Goal: Task Accomplishment & Management: Manage account settings

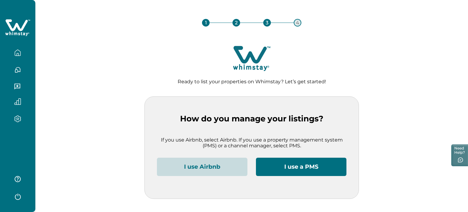
click at [208, 163] on button "I use Airbnb" at bounding box center [202, 167] width 91 height 18
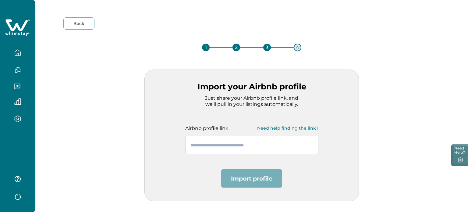
click at [226, 141] on input "text" at bounding box center [251, 145] width 133 height 18
paste input "**********"
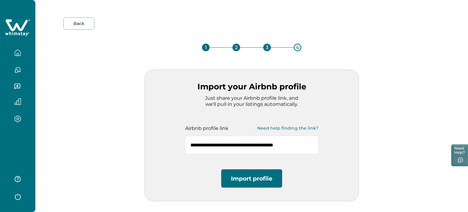
type input "**********"
click at [248, 169] on button "Import profile" at bounding box center [251, 178] width 61 height 18
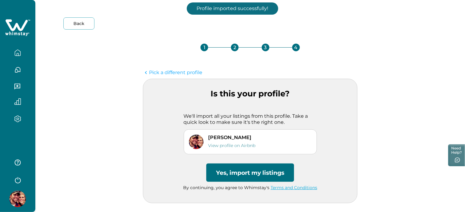
click at [249, 175] on button "Yes, import my listings" at bounding box center [250, 172] width 88 height 18
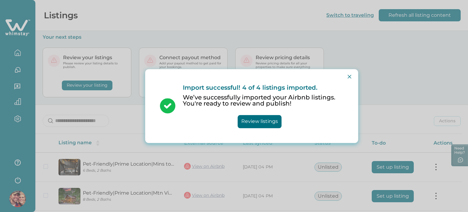
click at [249, 175] on div "Import successful! 4 of 4 listings imported. We’ve successfully imported your A…" at bounding box center [234, 106] width 468 height 212
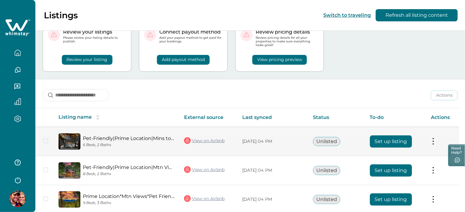
scroll to position [81, 0]
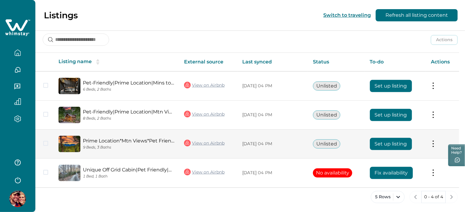
click at [382, 138] on button "Set up listing" at bounding box center [391, 144] width 42 height 12
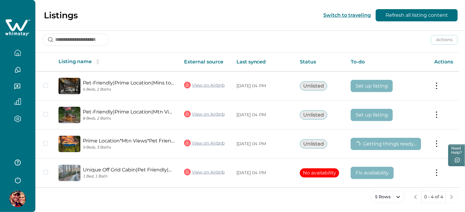
click at [213, 211] on div "5 Rows 0 - 4 of 4" at bounding box center [250, 202] width 430 height 22
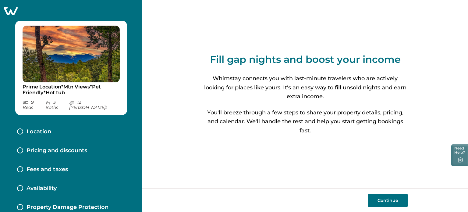
click at [401, 201] on button "Continue" at bounding box center [388, 200] width 40 height 13
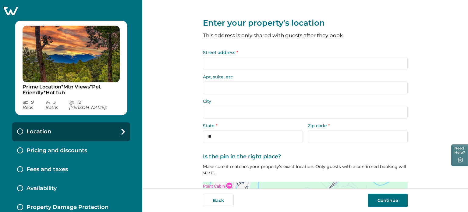
click at [214, 61] on input "Street address *" at bounding box center [305, 63] width 205 height 13
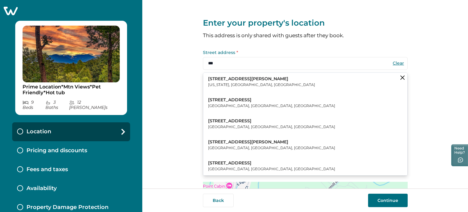
click at [234, 89] on button "123 William Street New York, NY, USA" at bounding box center [305, 82] width 204 height 19
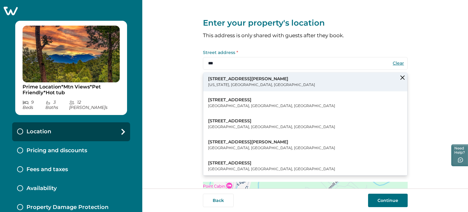
type input "**********"
type input "********"
select select "**"
type input "*****"
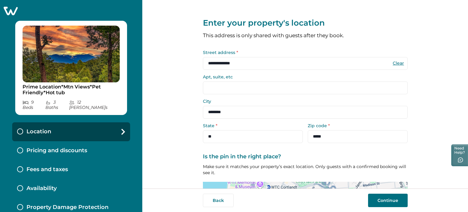
click at [379, 201] on button "Continue" at bounding box center [388, 200] width 40 height 13
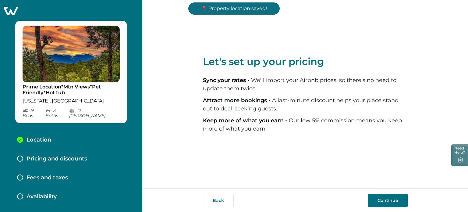
click at [379, 201] on button "Continue" at bounding box center [388, 200] width 40 height 13
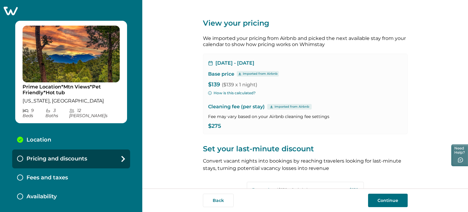
click at [379, 201] on button "Continue" at bounding box center [388, 200] width 40 height 13
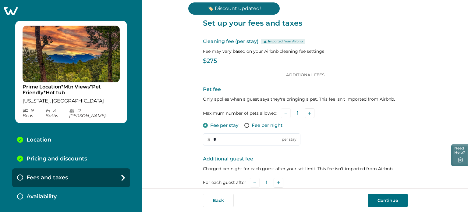
scroll to position [108, 0]
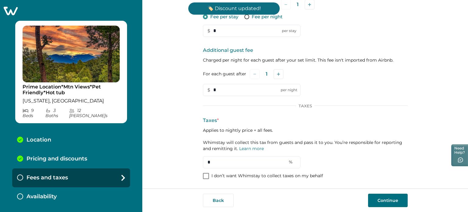
click at [275, 174] on p "I don’t want Whimstay to collect taxes on my behalf" at bounding box center [267, 176] width 112 height 6
click at [380, 196] on button "Continue" at bounding box center [388, 200] width 40 height 13
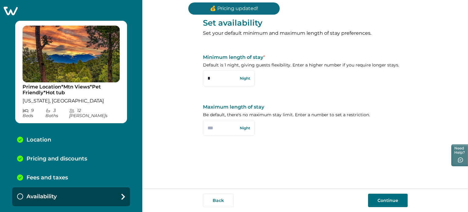
click at [380, 196] on button "Continue" at bounding box center [388, 200] width 40 height 13
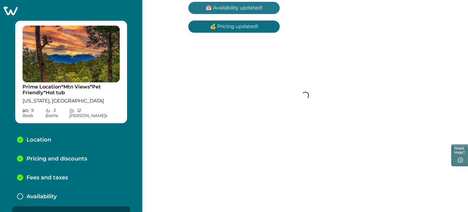
scroll to position [8, 0]
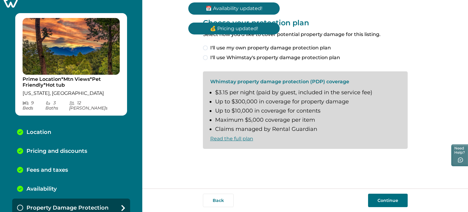
click at [285, 48] on span "I'll use my own property damage protection plan" at bounding box center [270, 47] width 121 height 7
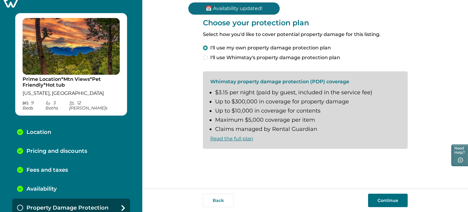
click at [399, 202] on button "Continue" at bounding box center [388, 200] width 40 height 13
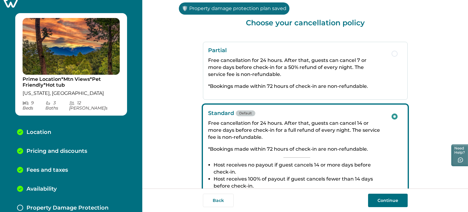
scroll to position [27, 0]
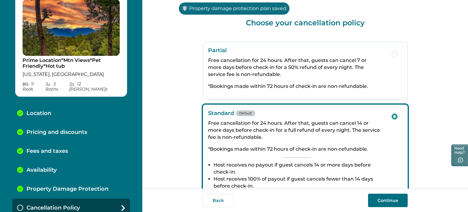
click at [399, 202] on button "Continue" at bounding box center [388, 200] width 40 height 13
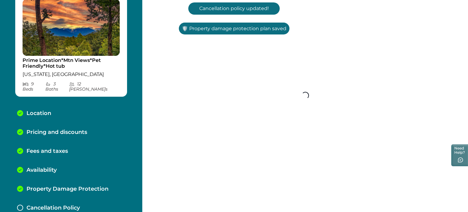
scroll to position [45, 0]
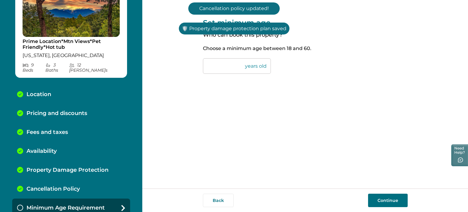
click at [399, 202] on button "Continue" at bounding box center [388, 200] width 40 height 13
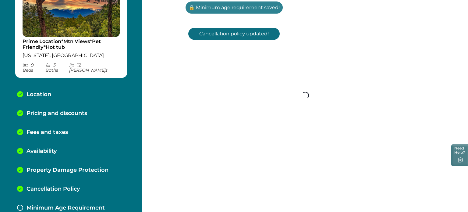
scroll to position [64, 0]
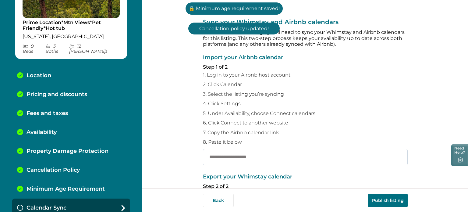
click at [269, 162] on input "text" at bounding box center [305, 157] width 205 height 16
paste input "**********"
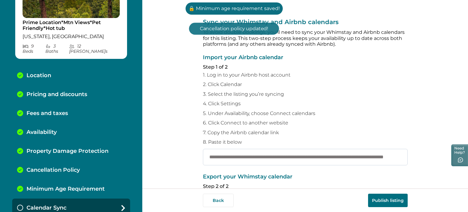
scroll to position [0, 63]
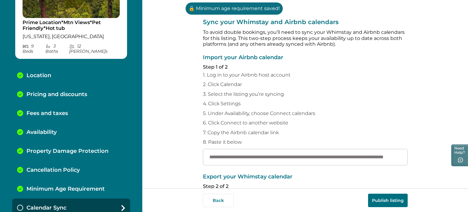
type input "**********"
click at [375, 204] on button "Publish listing" at bounding box center [388, 200] width 40 height 13
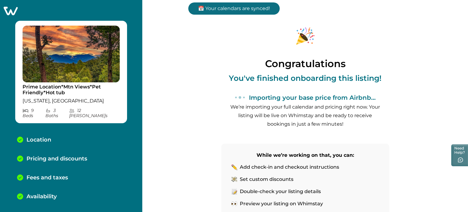
click at [12, 12] on icon at bounding box center [10, 10] width 15 height 9
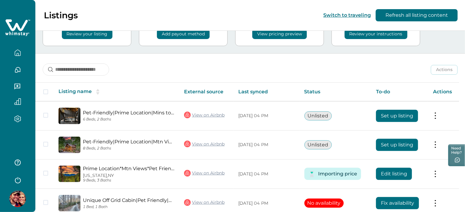
scroll to position [82, 0]
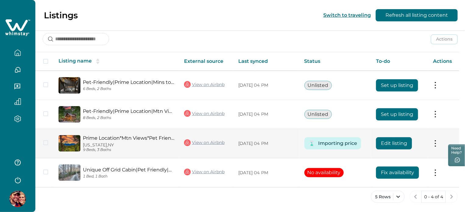
click at [159, 138] on link "Prime Location*Mtn Views*Pet Friendly*Hot tub" at bounding box center [128, 138] width 91 height 6
click at [391, 145] on button "Edit listing" at bounding box center [394, 143] width 36 height 12
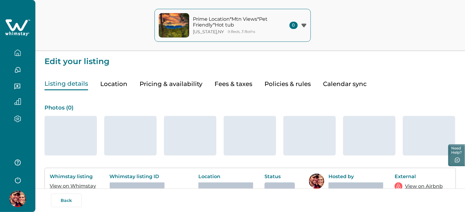
click at [165, 85] on button "Pricing & availability" at bounding box center [171, 84] width 63 height 12
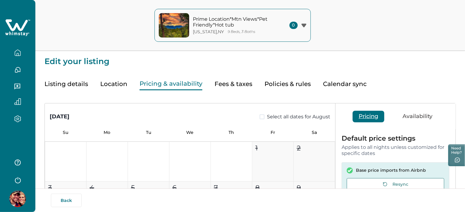
type input "**"
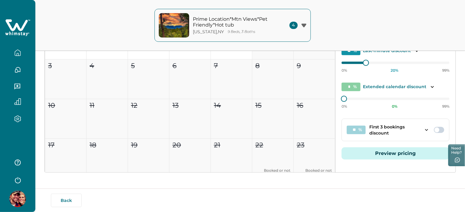
click at [435, 132] on div at bounding box center [433, 130] width 23 height 10
click at [435, 130] on span at bounding box center [437, 129] width 5 height 5
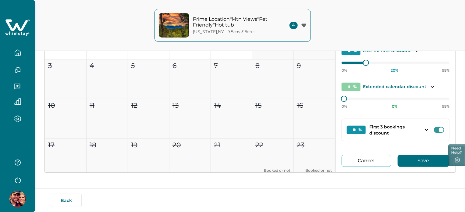
scroll to position [62, 0]
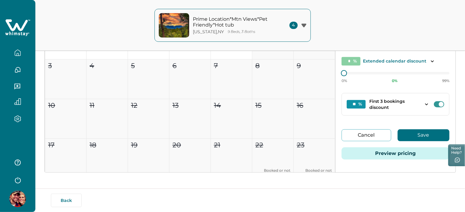
click at [424, 130] on button "Save" at bounding box center [424, 135] width 52 height 12
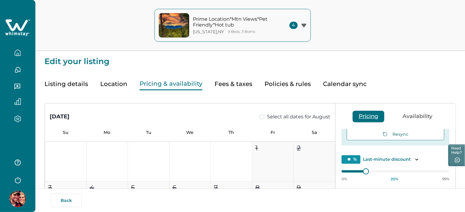
scroll to position [37, 0]
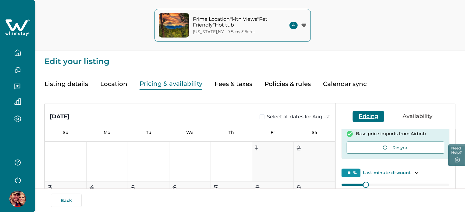
click at [61, 85] on button "Listing details" at bounding box center [66, 84] width 44 height 12
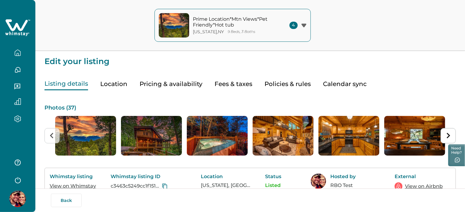
scroll to position [91, 0]
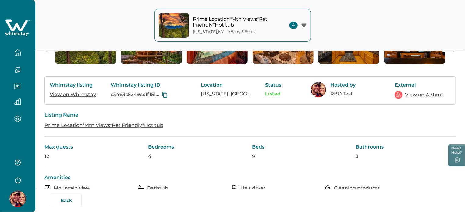
click at [83, 97] on link "View on Whimstay" at bounding box center [73, 94] width 46 height 6
drag, startPoint x: 78, startPoint y: 101, endPoint x: 96, endPoint y: 103, distance: 18.1
click at [78, 97] on link "View on Whimstay" at bounding box center [73, 94] width 46 height 6
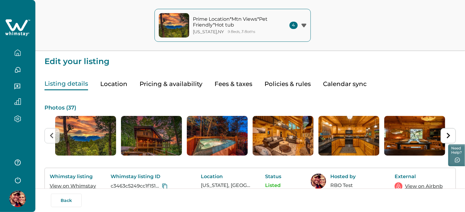
click at [159, 79] on button "Pricing & availability" at bounding box center [171, 84] width 63 height 12
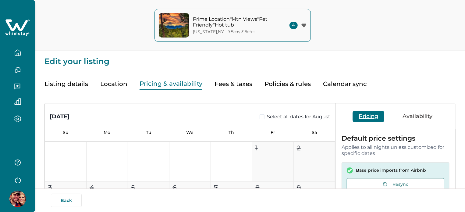
type input "**"
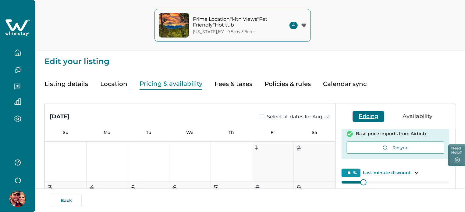
click at [68, 84] on button "Listing details" at bounding box center [66, 84] width 44 height 12
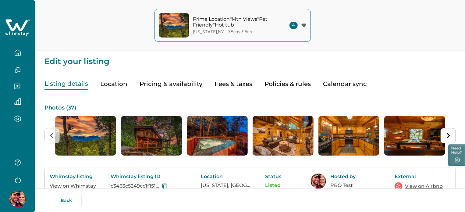
scroll to position [91, 0]
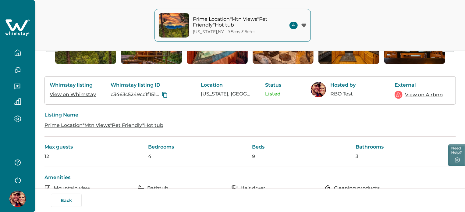
click at [82, 97] on link "View on Whimstay" at bounding box center [73, 94] width 46 height 6
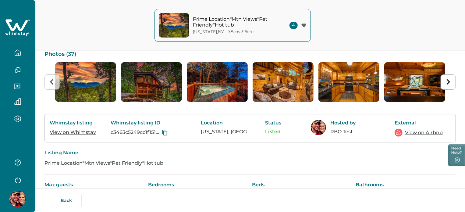
scroll to position [55, 0]
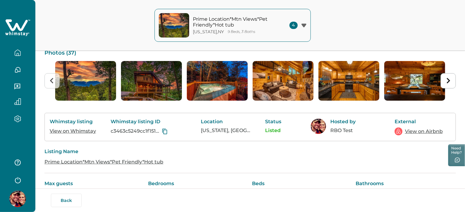
click at [82, 134] on link "View on Whimstay" at bounding box center [73, 131] width 46 height 6
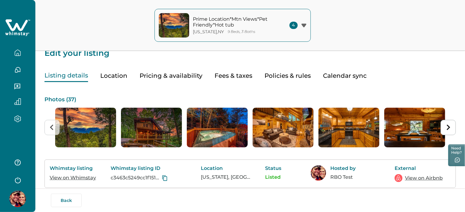
scroll to position [0, 0]
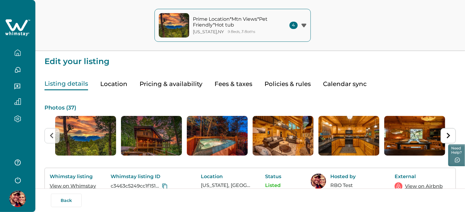
click at [150, 81] on button "Pricing & availability" at bounding box center [171, 84] width 63 height 12
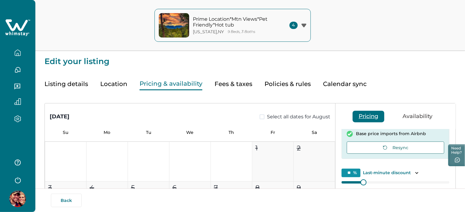
scroll to position [123, 0]
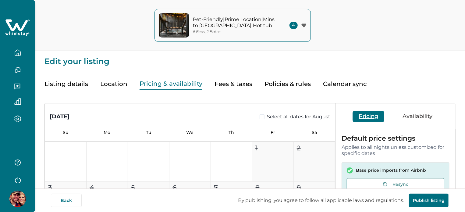
type input "**"
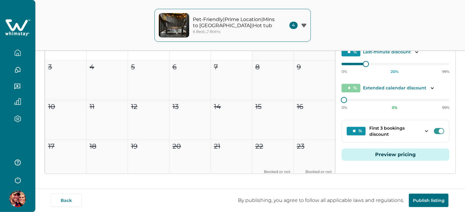
scroll to position [122, 0]
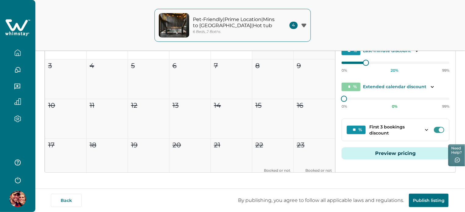
click at [385, 155] on button "Preview pricing" at bounding box center [396, 153] width 108 height 12
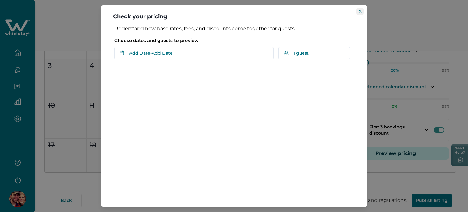
click at [362, 13] on button "Close" at bounding box center [360, 11] width 7 height 7
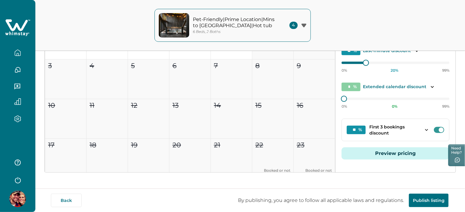
scroll to position [123, 0]
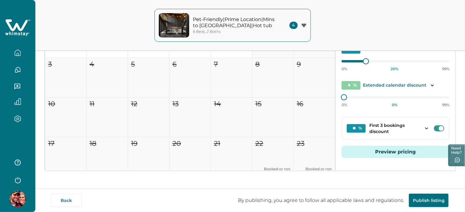
click at [321, 23] on div "Pet-Friendly|Prime Location|Mins to Pkwy|Hot tub 6 Beds, 2 Baths 4 Pet-Friendly…" at bounding box center [232, 25] width 465 height 51
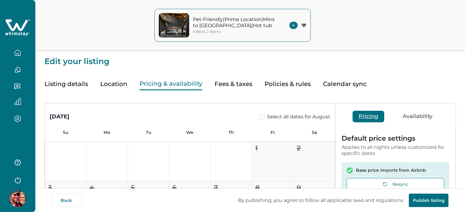
type input "**"
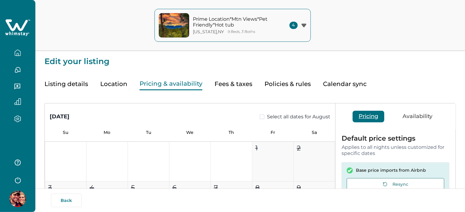
type input "**"
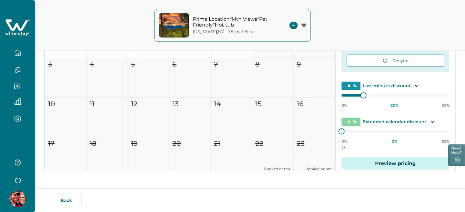
scroll to position [12, 0]
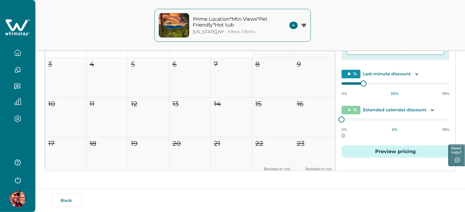
click at [282, 36] on button "Prime Location*Mtn Views*Pet Friendly*Hot tub [US_STATE] , [GEOGRAPHIC_DATA] 9 …" at bounding box center [232, 25] width 156 height 33
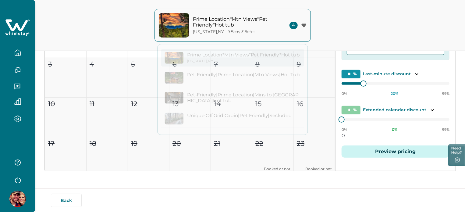
click at [22, 50] on button "button" at bounding box center [18, 53] width 26 height 12
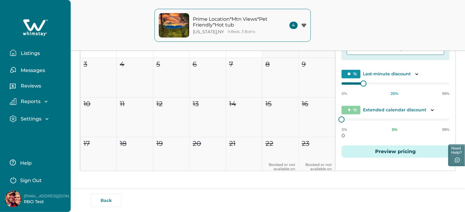
click at [22, 50] on button "Listings" at bounding box center [38, 53] width 56 height 12
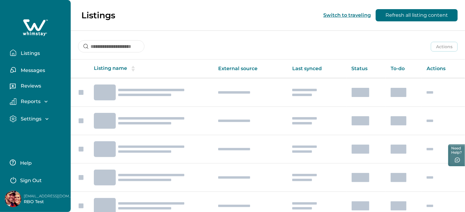
click at [22, 50] on button "Listings" at bounding box center [38, 53] width 56 height 12
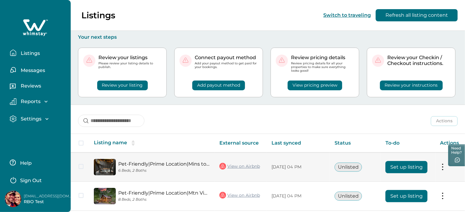
scroll to position [82, 0]
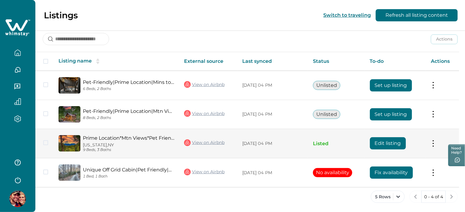
click at [405, 144] on button "Edit listing" at bounding box center [388, 143] width 36 height 12
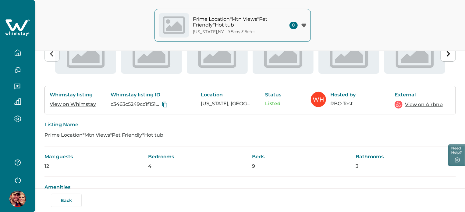
click at [384, 74] on img "6 of 37" at bounding box center [414, 54] width 61 height 40
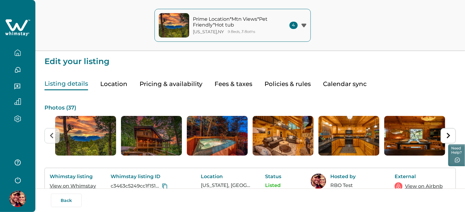
click at [159, 86] on button "Pricing & availability" at bounding box center [171, 84] width 63 height 12
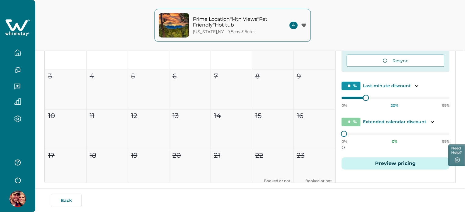
scroll to position [123, 0]
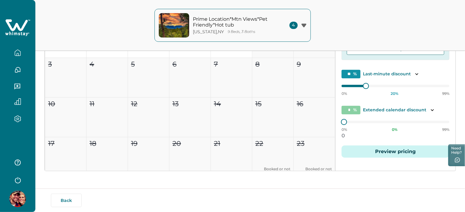
click at [23, 54] on button "button" at bounding box center [18, 53] width 26 height 12
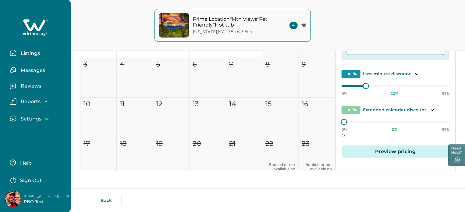
click at [23, 54] on p "Listings" at bounding box center [29, 53] width 21 height 6
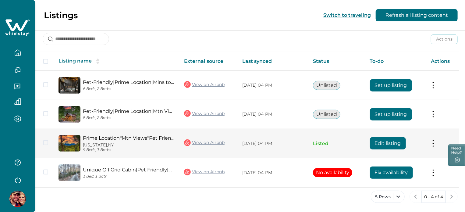
click at [406, 147] on button "Edit listing" at bounding box center [388, 143] width 36 height 12
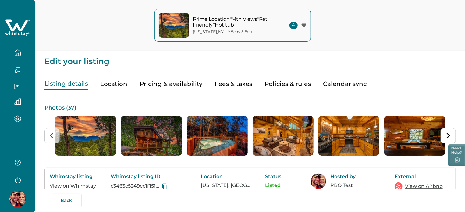
click at [165, 83] on button "Pricing & availability" at bounding box center [171, 84] width 63 height 12
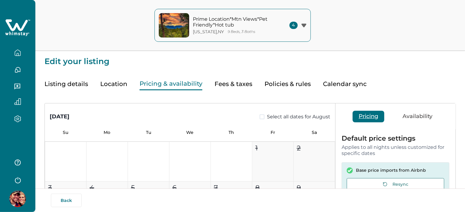
type input "**"
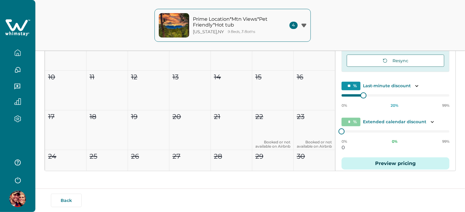
scroll to position [12, 0]
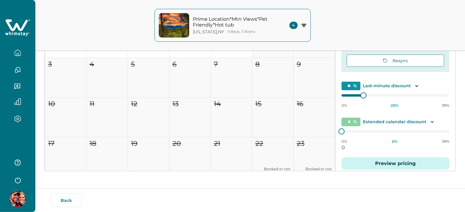
type input "**"
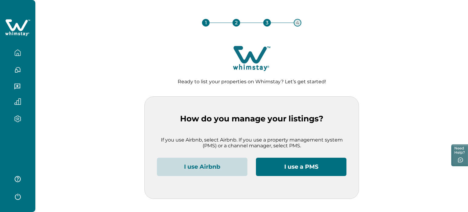
click at [192, 160] on button "I use Airbnb" at bounding box center [202, 167] width 91 height 18
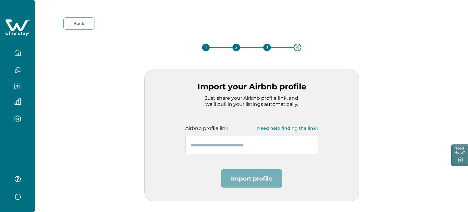
paste input "**********"
click at [217, 139] on input "text" at bounding box center [251, 145] width 133 height 18
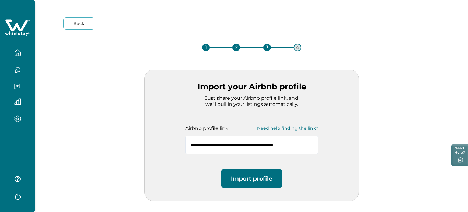
type input "**********"
click at [243, 180] on button "Import profile" at bounding box center [251, 178] width 61 height 18
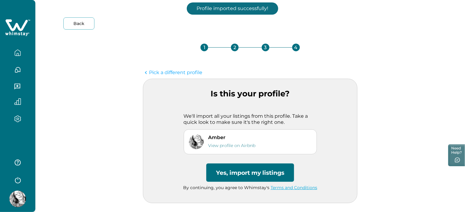
click at [243, 176] on button "Yes, import my listings" at bounding box center [250, 172] width 88 height 18
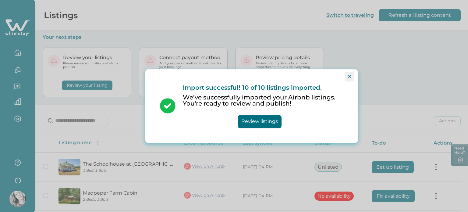
click at [350, 77] on icon "Close" at bounding box center [350, 77] width 4 height 4
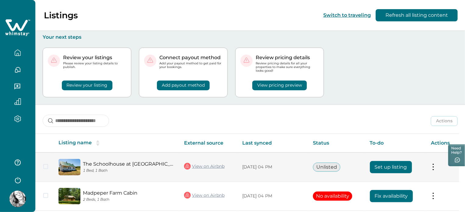
click at [207, 167] on link "View on Airbnb" at bounding box center [204, 166] width 41 height 8
click at [392, 172] on button "Set up listing" at bounding box center [391, 167] width 42 height 12
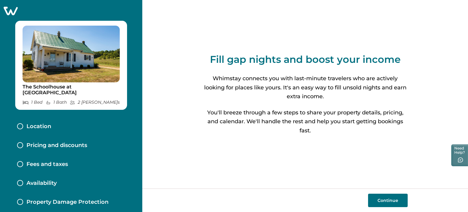
click at [399, 194] on button "Continue" at bounding box center [388, 200] width 40 height 13
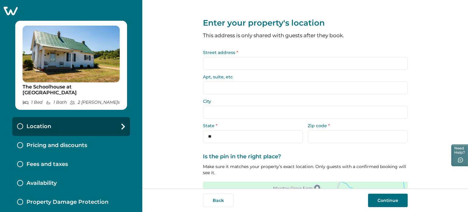
click at [296, 61] on input "Street address *" at bounding box center [305, 63] width 205 height 13
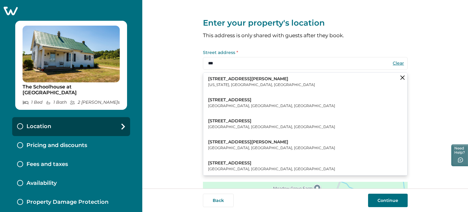
click at [268, 83] on button "123 William Street New York, NY, USA" at bounding box center [305, 82] width 204 height 19
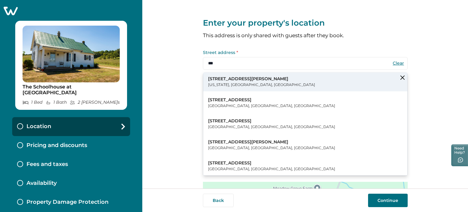
type input "**********"
type input "********"
select select "**"
type input "*****"
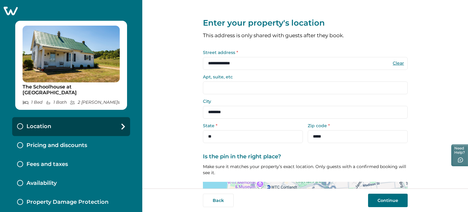
click at [387, 201] on button "Continue" at bounding box center [388, 200] width 40 height 13
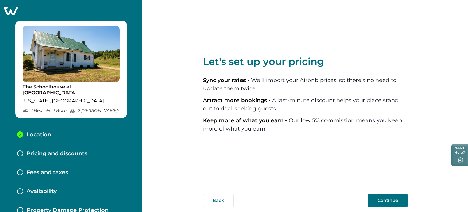
click at [387, 201] on button "Continue" at bounding box center [388, 200] width 40 height 13
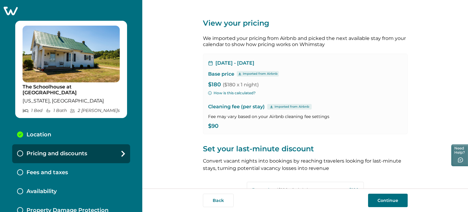
click at [381, 197] on button "Continue" at bounding box center [388, 200] width 40 height 13
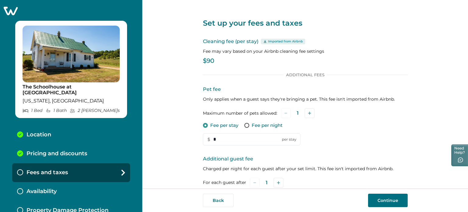
scroll to position [108, 0]
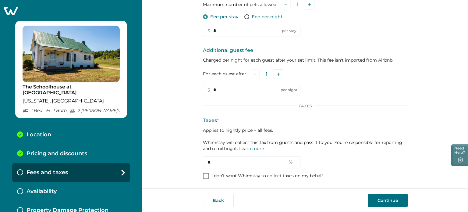
click at [215, 174] on p "I don’t want Whimstay to collect taxes on my behalf" at bounding box center [267, 176] width 112 height 6
click at [396, 201] on button "Continue" at bounding box center [388, 200] width 40 height 13
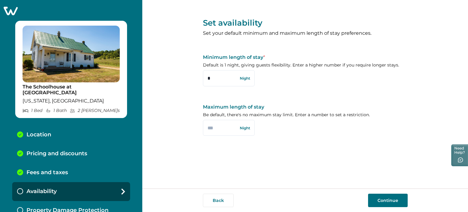
click at [371, 197] on button "Continue" at bounding box center [388, 200] width 40 height 13
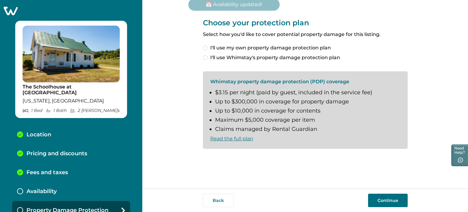
scroll to position [2, 0]
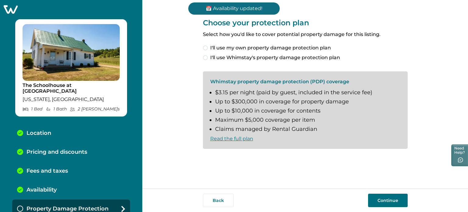
click at [272, 48] on span "I'll use my own property damage protection plan" at bounding box center [270, 47] width 121 height 7
click at [385, 199] on button "Continue" at bounding box center [388, 200] width 40 height 13
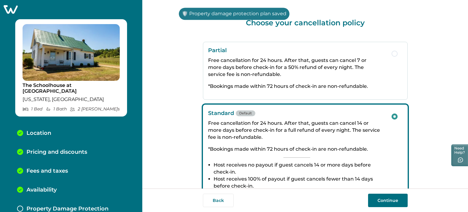
scroll to position [21, 0]
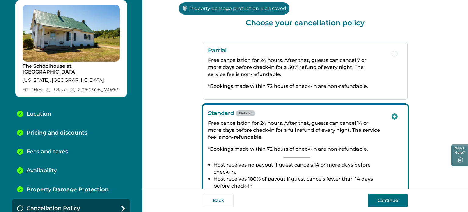
click at [394, 203] on button "Continue" at bounding box center [388, 200] width 40 height 13
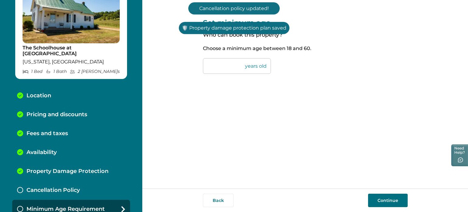
scroll to position [39, 0]
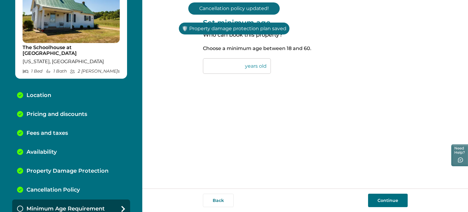
click at [389, 196] on button "Continue" at bounding box center [388, 200] width 40 height 13
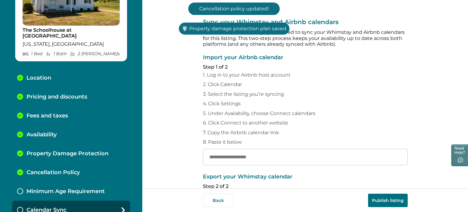
scroll to position [59, 0]
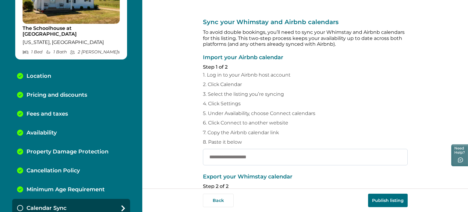
click at [295, 155] on input "text" at bounding box center [305, 157] width 205 height 16
paste input "**********"
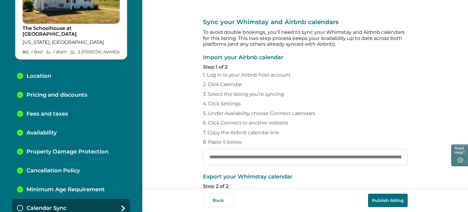
scroll to position [0, 319]
click at [268, 149] on input "**********" at bounding box center [305, 157] width 205 height 16
click at [390, 201] on button "Publish listing" at bounding box center [388, 200] width 40 height 13
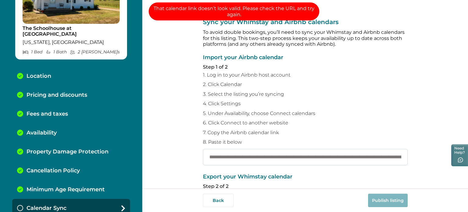
click at [284, 157] on input "**********" at bounding box center [305, 157] width 205 height 16
paste input "text"
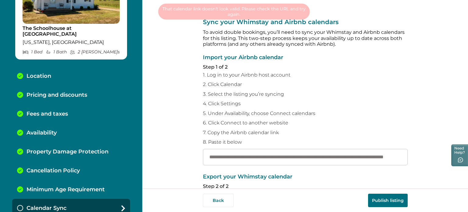
type input "**********"
click at [393, 196] on button "Publish listing" at bounding box center [388, 200] width 40 height 13
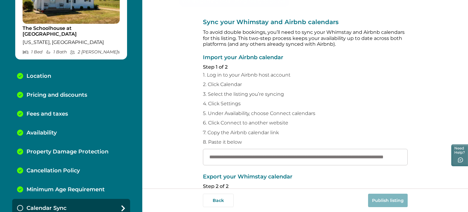
scroll to position [0, 0]
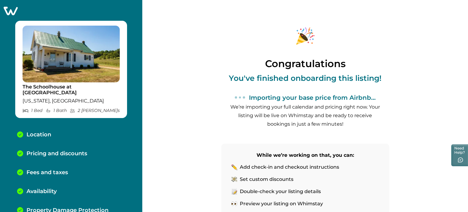
click at [13, 9] on icon at bounding box center [11, 11] width 14 height 9
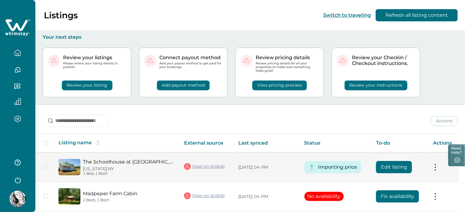
click at [154, 160] on link "The Schoolhouse at [GEOGRAPHIC_DATA]" at bounding box center [128, 162] width 91 height 6
click at [404, 165] on button "Edit listing" at bounding box center [394, 167] width 36 height 12
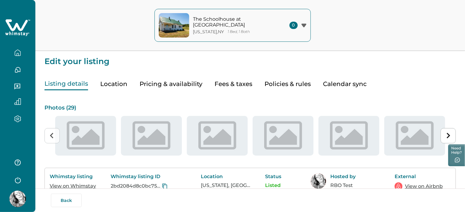
type input "**"
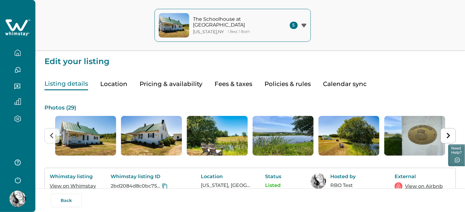
click at [179, 84] on button "Pricing & availability" at bounding box center [171, 84] width 63 height 12
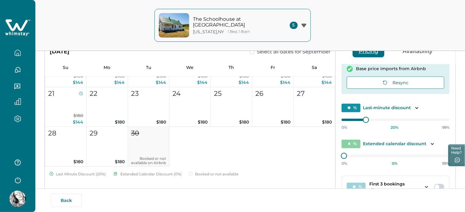
scroll to position [123, 0]
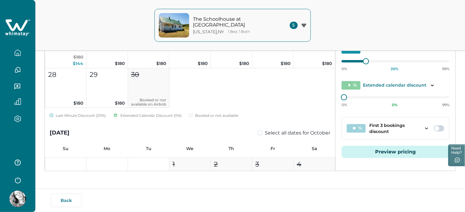
click at [439, 129] on span at bounding box center [439, 128] width 10 height 6
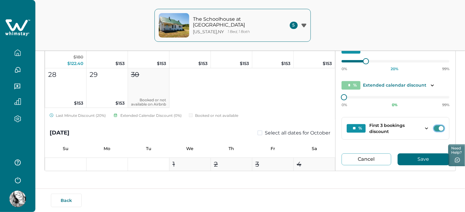
click at [427, 158] on button "Save" at bounding box center [424, 159] width 52 height 12
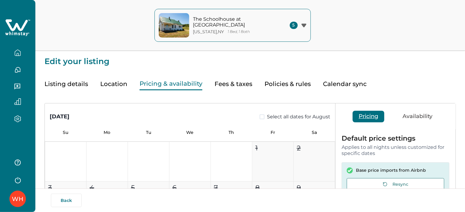
type input "**"
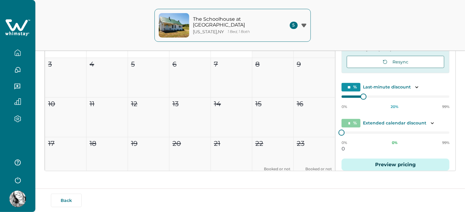
scroll to position [18, 0]
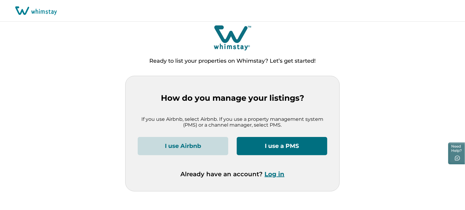
click at [278, 175] on button "Log in" at bounding box center [275, 174] width 20 height 7
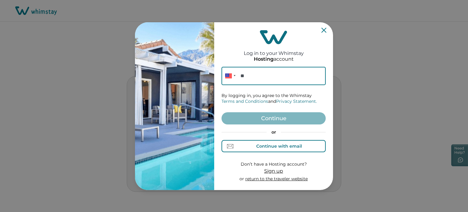
click at [260, 144] on div "Continue with email" at bounding box center [279, 146] width 46 height 5
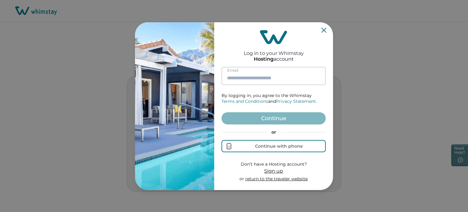
click at [256, 75] on input at bounding box center [274, 76] width 104 height 18
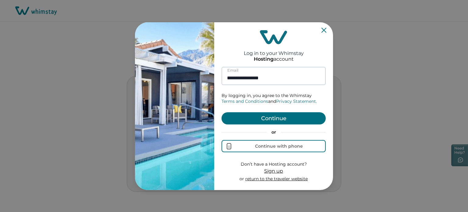
type input "**********"
click at [222, 112] on button "Continue" at bounding box center [274, 118] width 104 height 12
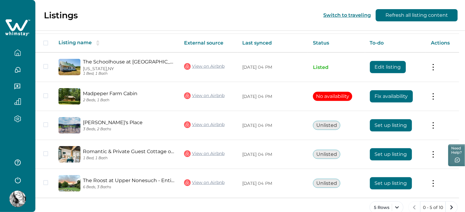
scroll to position [110, 0]
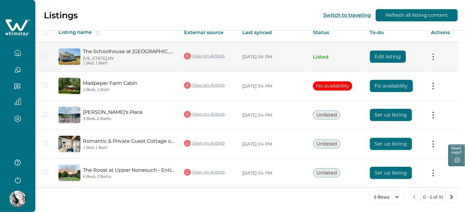
click at [119, 52] on link "The Schoolhouse at [GEOGRAPHIC_DATA]" at bounding box center [128, 51] width 91 height 6
